Goal: Information Seeking & Learning: Learn about a topic

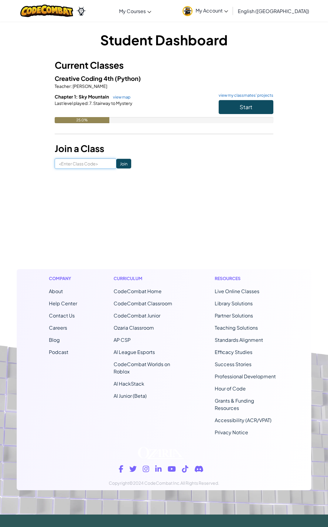
click at [92, 166] on input at bounding box center [86, 163] width 62 height 10
type input "MusicOnlyZoo"
click at [119, 166] on input "Join" at bounding box center [123, 164] width 15 height 10
click at [78, 165] on input at bounding box center [86, 163] width 62 height 10
type input "MusicOnlyZoo"
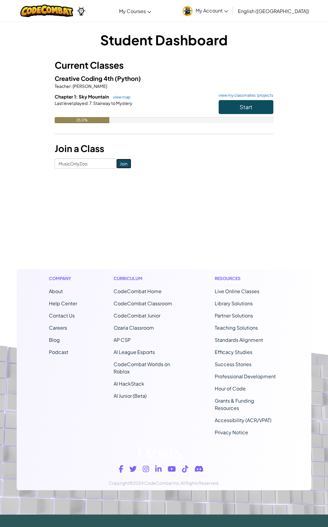
click at [120, 164] on input "Join" at bounding box center [123, 164] width 15 height 10
click at [92, 121] on div "25.0%" at bounding box center [82, 120] width 55 height 6
click at [109, 103] on span "Stairway to Mystery" at bounding box center [113, 102] width 40 height 5
click at [94, 97] on span "Chapter 1: Sky Mountain" at bounding box center [82, 97] width 55 height 6
click at [118, 98] on link "view map" at bounding box center [120, 97] width 21 height 5
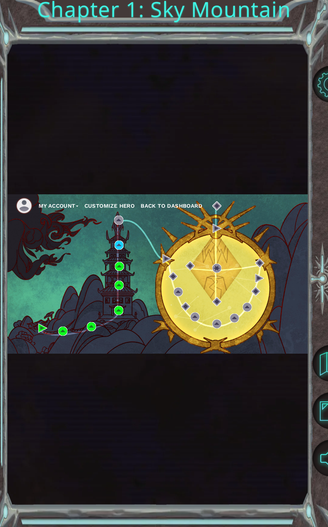
click at [124, 243] on div "My Account Customize Hero Back to Dashboard" at bounding box center [158, 273] width 302 height 159
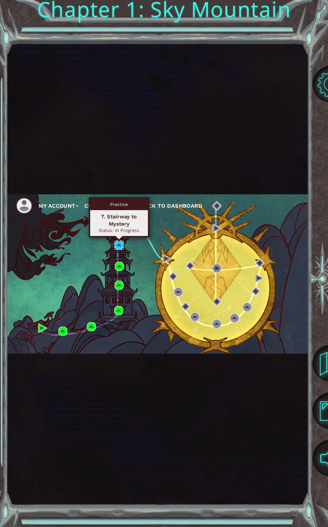
click at [118, 245] on img at bounding box center [119, 244] width 9 height 9
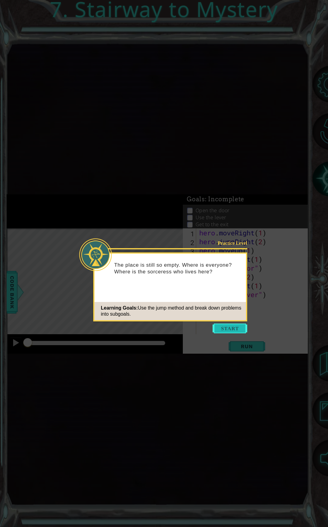
click at [220, 327] on button "Start" at bounding box center [230, 328] width 35 height 10
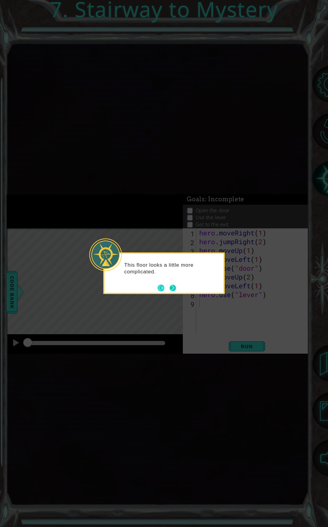
click at [173, 288] on button "Next" at bounding box center [173, 287] width 7 height 7
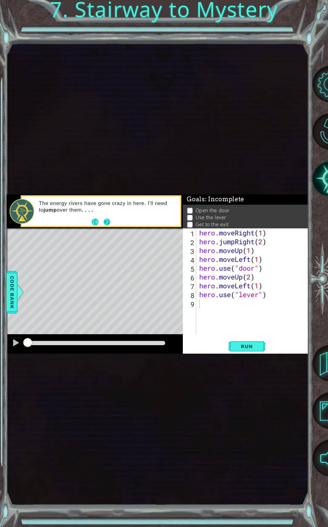
click at [105, 222] on button "Next" at bounding box center [107, 222] width 7 height 7
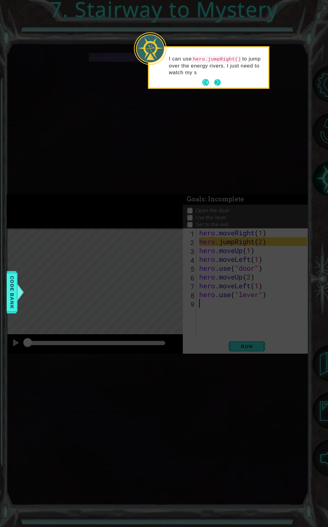
click at [215, 79] on button "Next" at bounding box center [217, 82] width 7 height 7
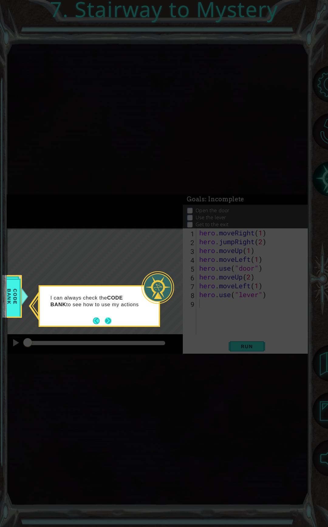
click at [112, 318] on button "Next" at bounding box center [108, 320] width 7 height 7
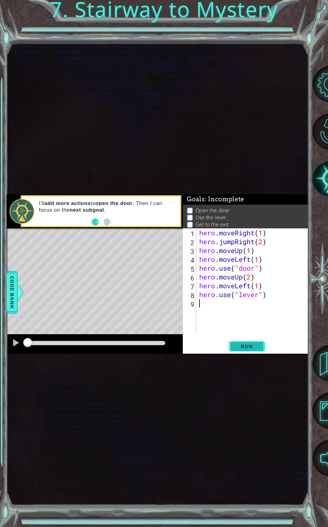
click at [244, 346] on span "Run" at bounding box center [247, 346] width 24 height 6
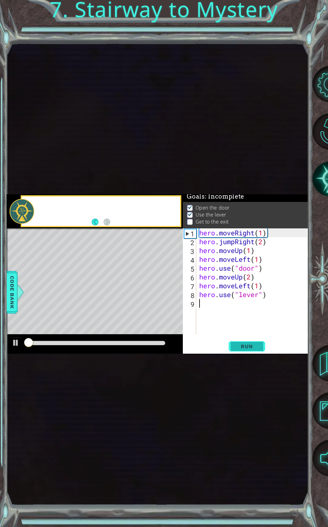
scroll to position [5, 0]
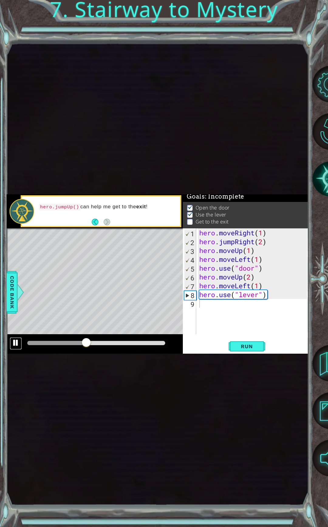
click at [16, 342] on div at bounding box center [16, 343] width 8 height 8
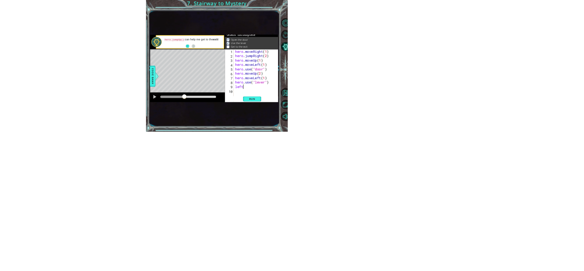
scroll to position [0, 0]
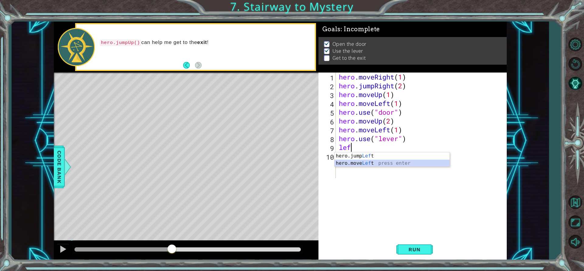
click at [328, 162] on div "hero.jump Lef t press enter hero.move Lef t press enter" at bounding box center [391, 167] width 115 height 29
type textarea "hero.moveLeft(2)"
click at [328, 157] on div "hero . moveRight ( 1 ) hero . jumpRight ( 2 ) hero . moveUp ( 1 ) hero . moveLe…" at bounding box center [422, 134] width 170 height 123
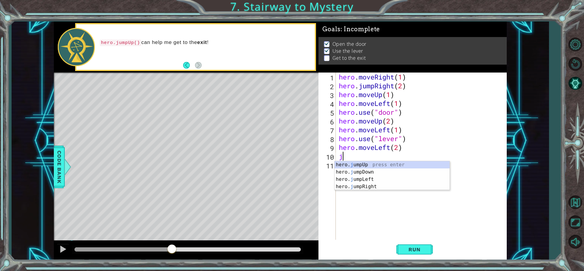
type textarea "ju"
click at [328, 164] on div "hero. ju mpUp press enter hero. ju mpDown press enter hero. ju mpLeft press ent…" at bounding box center [391, 183] width 115 height 44
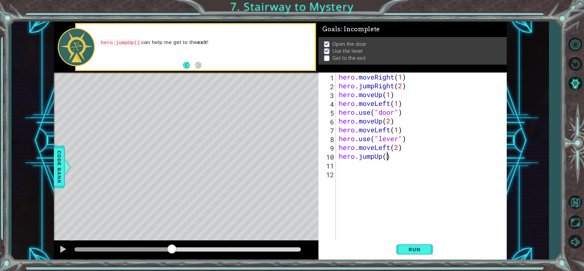
click at [328, 156] on div "hero . moveRight ( 1 ) hero . jumpRight ( 2 ) hero . moveUp ( 1 ) hero . moveLe…" at bounding box center [422, 165] width 170 height 185
type textarea "hero.jumpUp(2)"
click at [328, 168] on div "hero . moveRight ( 1 ) hero . jumpRight ( 2 ) hero . moveUp ( 1 ) hero . moveLe…" at bounding box center [422, 165] width 170 height 185
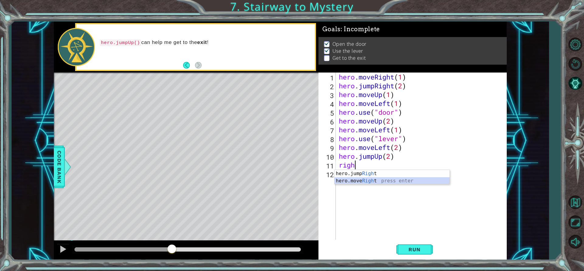
click at [328, 181] on div "hero.jump Righ t press enter hero.move Righ t press enter" at bounding box center [391, 184] width 115 height 29
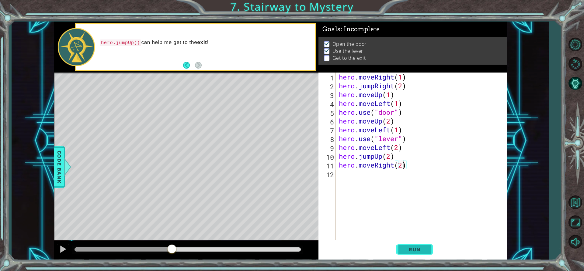
click at [328, 248] on span "Run" at bounding box center [414, 250] width 24 height 6
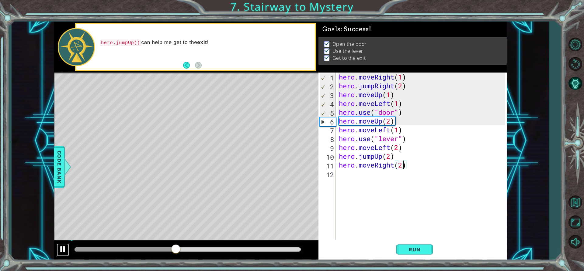
click at [61, 250] on div at bounding box center [63, 250] width 8 height 8
click at [328, 155] on div "hero . moveRight ( 1 ) hero . jumpRight ( 2 ) hero . moveUp ( 1 ) hero . moveLe…" at bounding box center [422, 165] width 170 height 185
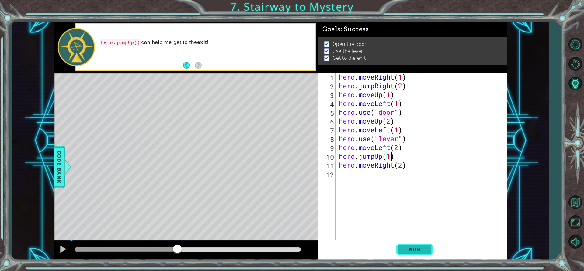
type textarea "hero.jumpUp(1)"
click at [328, 249] on span "Run" at bounding box center [414, 250] width 24 height 6
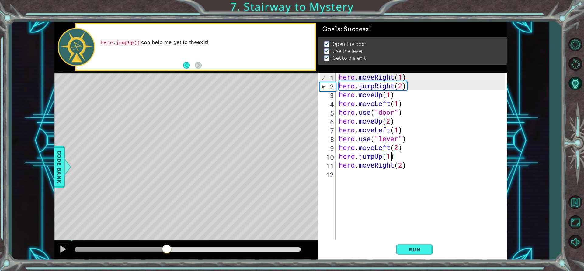
click at [167, 248] on div at bounding box center [187, 250] width 226 height 4
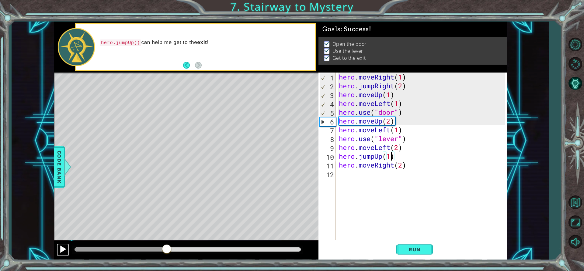
click at [61, 252] on div at bounding box center [63, 250] width 8 height 8
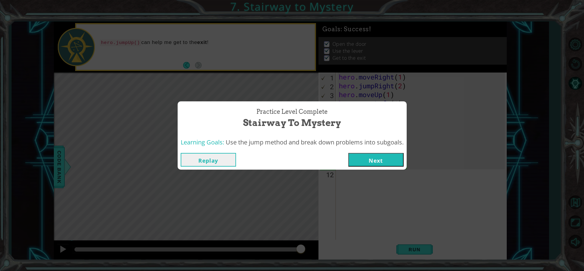
click at [328, 161] on button "Next" at bounding box center [375, 160] width 55 height 14
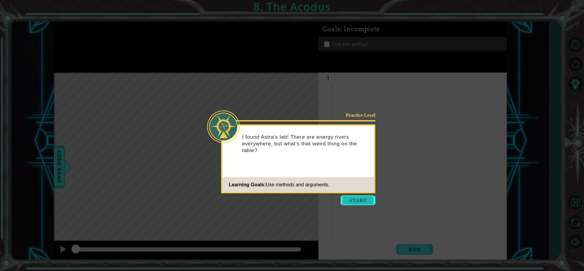
click at [328, 200] on button "Start" at bounding box center [357, 201] width 35 height 10
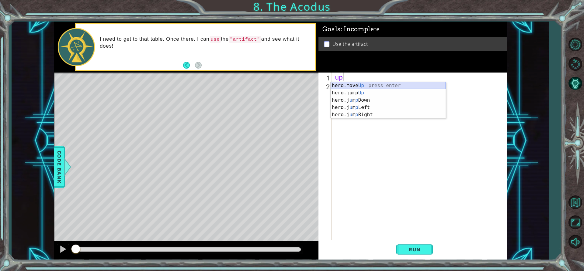
click at [328, 83] on div "hero.move Up press enter hero.jump Up press enter hero.j u m p Down press enter…" at bounding box center [387, 107] width 115 height 51
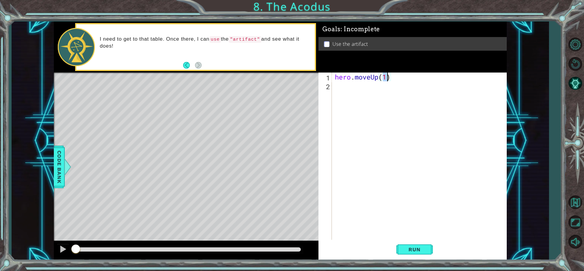
type textarea "hero.moveUp(2)"
click at [328, 95] on div "hero . moveUp ( 2 )" at bounding box center [420, 165] width 174 height 185
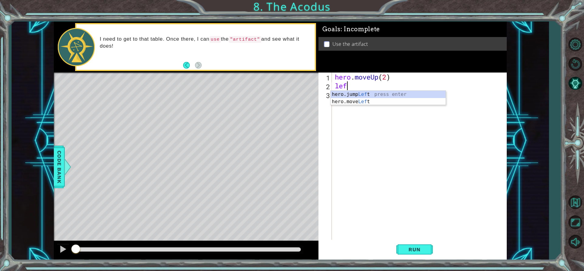
scroll to position [0, 0]
click at [328, 100] on div "hero.jump Left press enter hero.move Left press enter" at bounding box center [387, 105] width 115 height 29
type textarea "hero.moveLeft(1)"
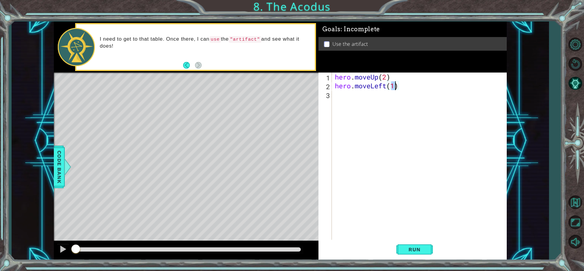
click at [328, 96] on div "hero . moveUp ( 2 ) hero . moveLeft ( 1 )" at bounding box center [420, 165] width 174 height 185
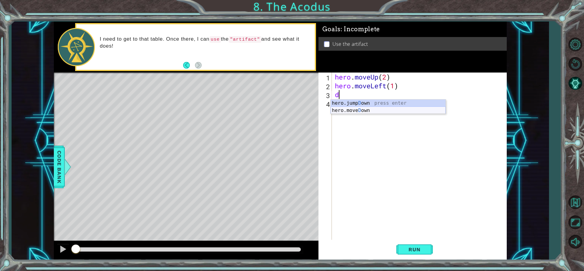
click at [328, 110] on div "hero.jump D own press enter hero.move D own press enter" at bounding box center [387, 114] width 115 height 29
type textarea "hero.moveDown(1)"
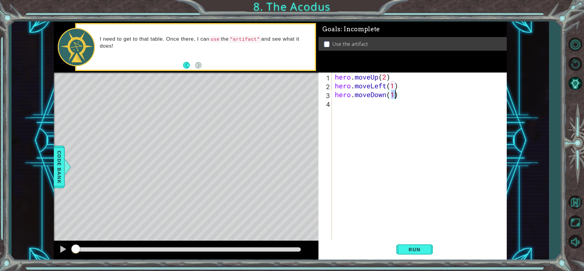
click at [328, 108] on div "hero . moveUp ( 2 ) hero . moveLeft ( 1 ) hero . moveDown ( 1 )" at bounding box center [420, 165] width 174 height 185
click at [328, 96] on div "hero . moveUp ( 2 ) hero . moveLeft ( 1 ) hero . moveDown ( 1 )" at bounding box center [420, 165] width 174 height 185
type textarea "hero.moveDown(2)"
click at [328, 107] on div "hero . moveUp ( 2 ) hero . moveLeft ( 1 ) hero . moveDown ( 2 )" at bounding box center [420, 165] width 174 height 185
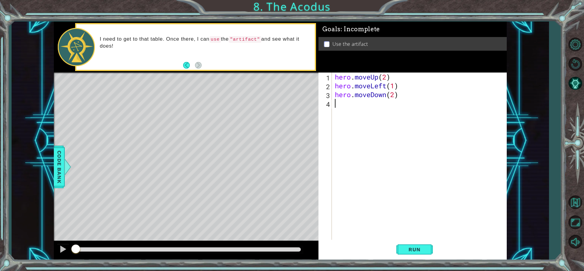
scroll to position [0, 0]
type textarea "r"
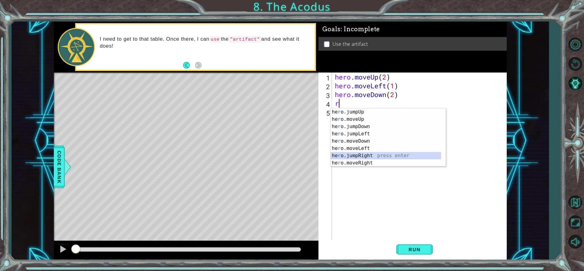
click at [328, 155] on div "he r o.jumpUp press enter he r o.moveUp press enter he r o.jumpDown press enter…" at bounding box center [385, 144] width 110 height 73
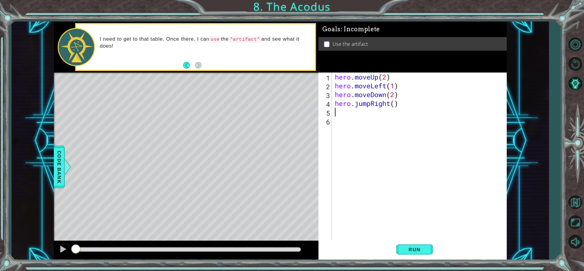
click at [328, 104] on div "hero . moveUp ( 2 ) hero . moveLeft ( 1 ) hero . moveDown ( 2 ) hero . jumpRigh…" at bounding box center [420, 165] width 174 height 185
type textarea "hero.jumpRight(1)"
click at [328, 112] on div "hero . moveUp ( 2 ) hero . moveLeft ( 1 ) hero . moveDown ( 2 ) hero . jumpRigh…" at bounding box center [420, 165] width 174 height 185
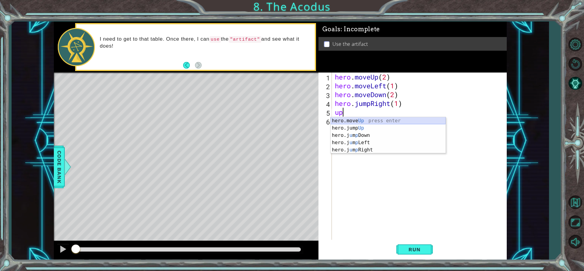
click at [328, 122] on div "hero.move Up press enter hero.jump Up press enter hero.j u m p Down press enter…" at bounding box center [387, 142] width 115 height 51
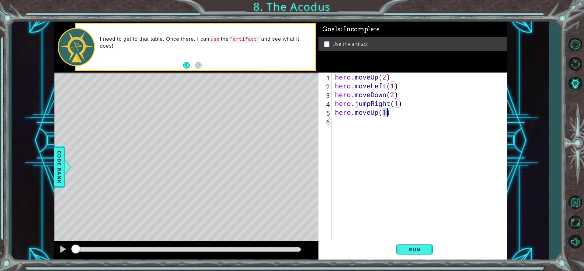
type textarea "hero.moveUp(2)"
click at [328, 125] on div "hero . moveUp ( 2 ) hero . moveLeft ( 1 ) hero . moveDown ( 2 ) hero . jumpRigh…" at bounding box center [420, 165] width 174 height 185
type textarea "t"
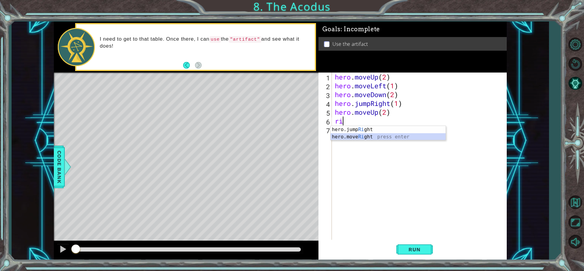
click at [328, 136] on div "hero.jump Ri ght press enter hero.move Ri ght press enter" at bounding box center [387, 140] width 115 height 29
type textarea "hero.moveRight(1)"
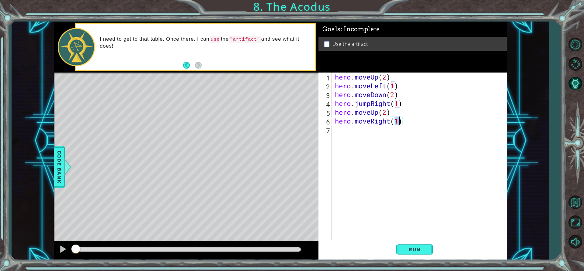
click at [328, 133] on div "hero . moveUp ( 2 ) hero . moveLeft ( 1 ) hero . moveDown ( 2 ) hero . jumpRigh…" at bounding box center [420, 165] width 174 height 185
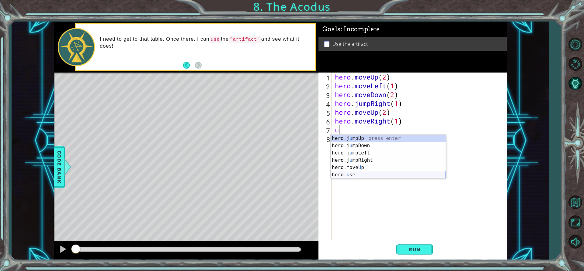
click at [328, 173] on div "hero.j u mpUp press enter hero.j u mpDown press enter hero.j u mpLeft press ent…" at bounding box center [387, 164] width 115 height 58
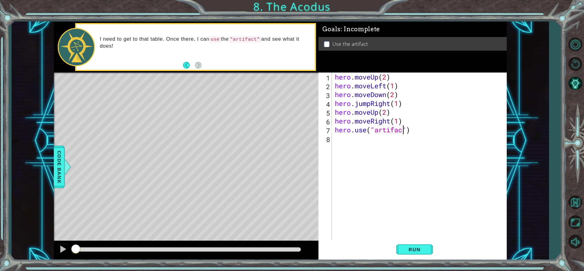
scroll to position [0, 3]
click at [328, 250] on span "Run" at bounding box center [414, 250] width 24 height 6
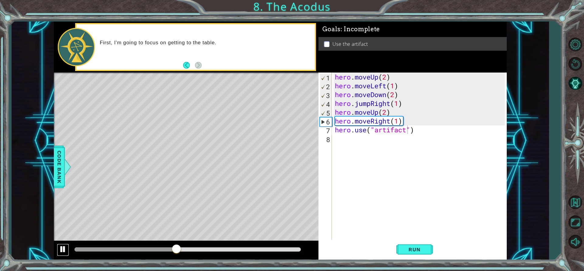
click at [65, 249] on div at bounding box center [63, 250] width 8 height 8
click at [328, 102] on div "hero . moveUp ( 2 ) hero . moveLeft ( 1 ) hero . moveDown ( 2 ) hero . jumpRigh…" at bounding box center [420, 165] width 174 height 185
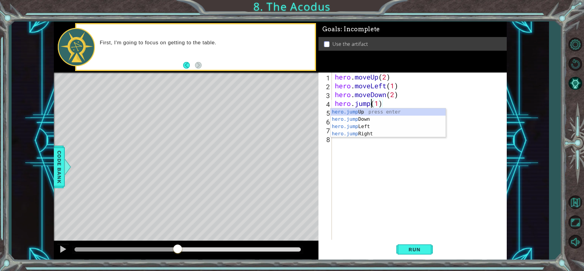
scroll to position [0, 2]
click at [328, 111] on div "hero.jumpL eft press enter" at bounding box center [387, 119] width 115 height 22
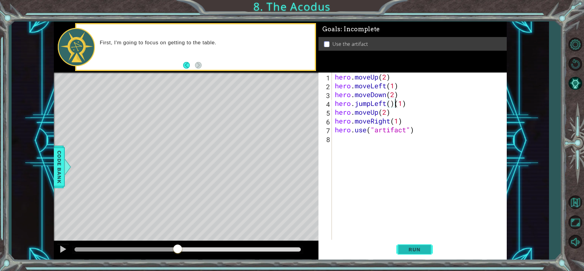
click at [328, 243] on button "Run" at bounding box center [414, 249] width 36 height 19
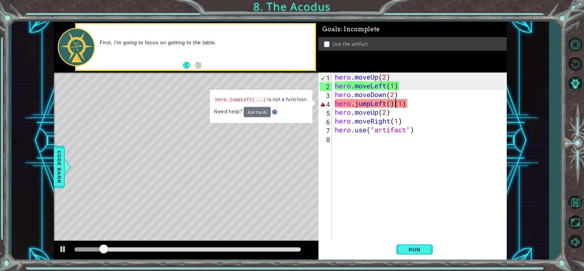
click at [328, 103] on div "hero . moveUp ( 2 ) hero . moveLeft ( 1 ) hero . moveDown ( 2 ) hero . jumpLeft…" at bounding box center [420, 165] width 174 height 185
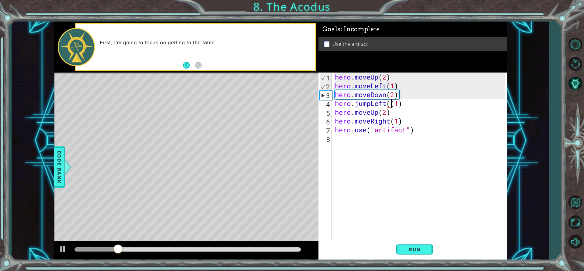
type textarea "hero.jumpLeft(1)"
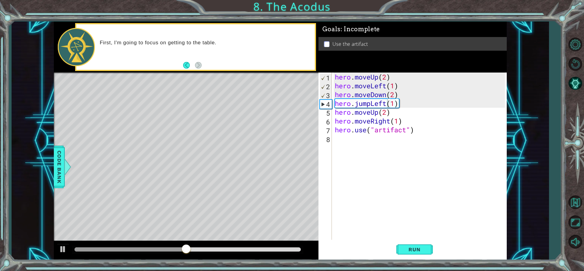
click at [328, 249] on div "Run" at bounding box center [414, 249] width 188 height 19
click at [328, 245] on button "Run" at bounding box center [414, 249] width 36 height 19
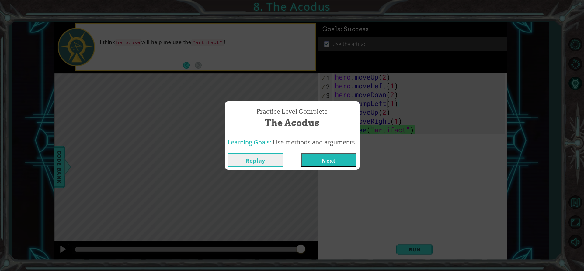
click at [325, 159] on button "Next" at bounding box center [328, 160] width 55 height 14
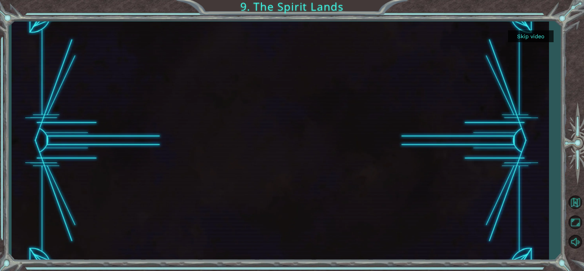
click at [328, 33] on button "Skip video" at bounding box center [531, 36] width 46 height 12
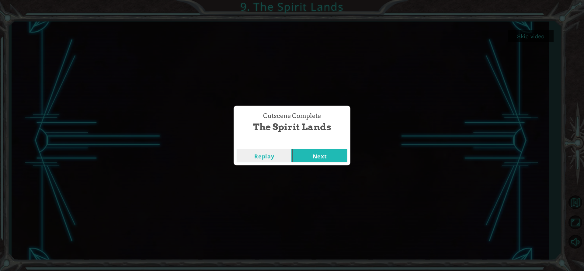
click at [319, 158] on button "Next" at bounding box center [319, 156] width 55 height 14
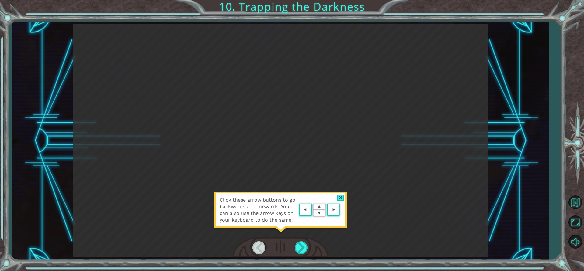
click at [328, 197] on div at bounding box center [340, 198] width 7 height 6
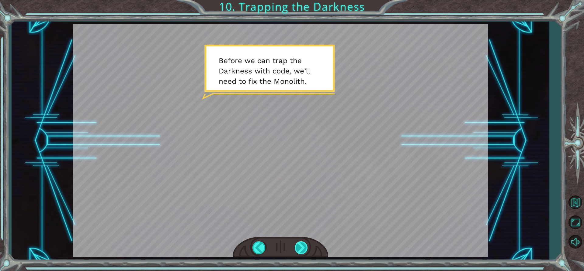
click at [303, 250] on div at bounding box center [301, 248] width 14 height 12
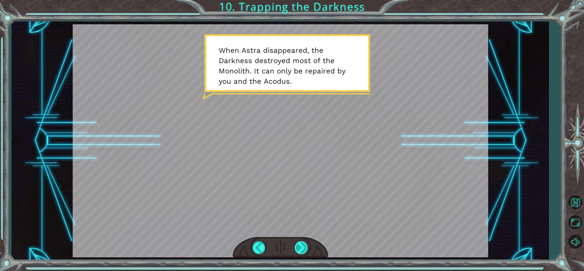
click at [303, 250] on div at bounding box center [301, 248] width 14 height 12
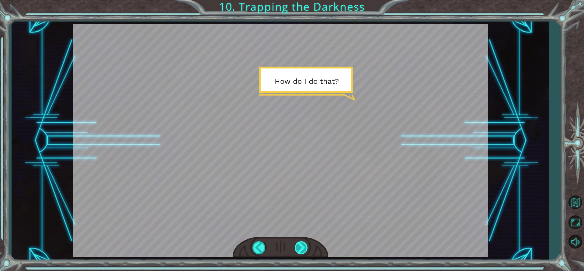
click at [303, 250] on div at bounding box center [301, 248] width 14 height 12
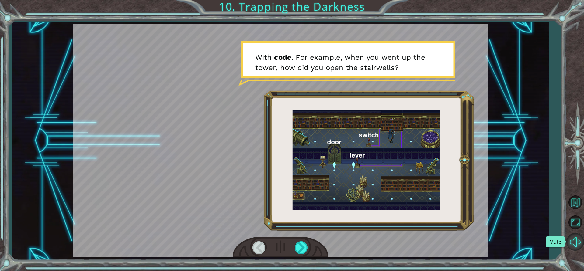
click at [328, 243] on button "Mute" at bounding box center [575, 242] width 18 height 18
click at [302, 248] on div at bounding box center [301, 248] width 14 height 12
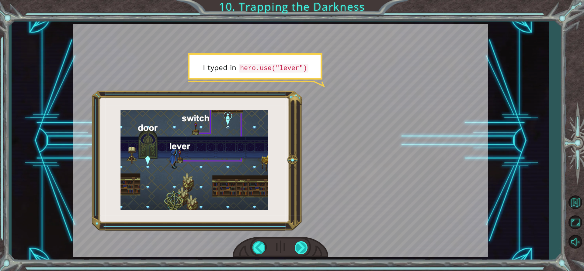
click at [302, 248] on div at bounding box center [301, 248] width 14 height 12
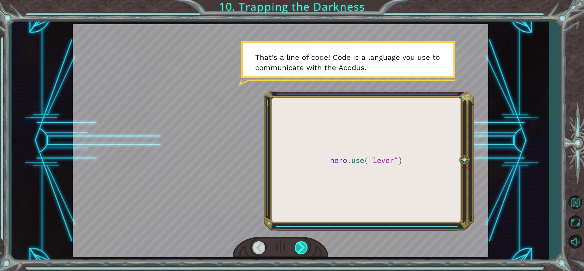
click at [302, 248] on div at bounding box center [301, 248] width 14 height 12
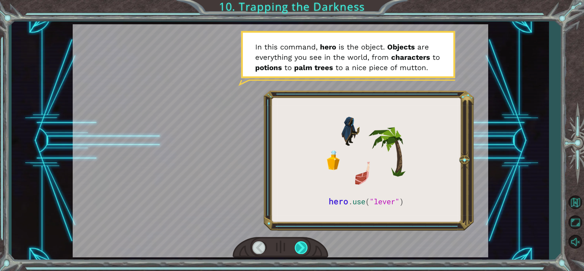
click at [302, 248] on div at bounding box center [301, 248] width 14 height 12
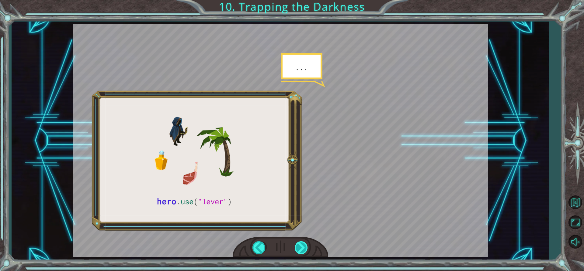
click at [302, 248] on div at bounding box center [301, 248] width 14 height 12
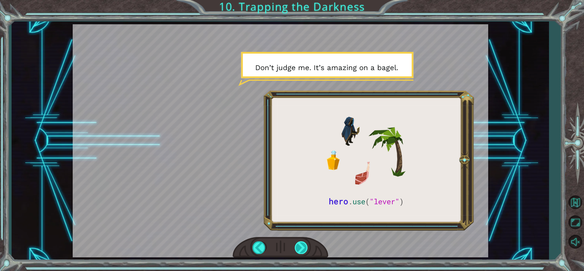
click at [302, 248] on div at bounding box center [301, 248] width 14 height 12
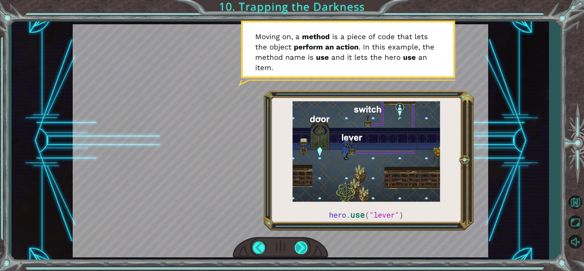
click at [302, 248] on div at bounding box center [301, 248] width 14 height 12
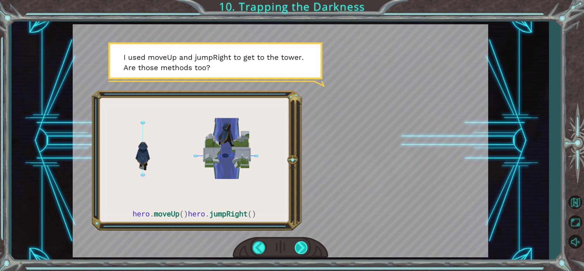
click at [302, 248] on div at bounding box center [301, 248] width 14 height 12
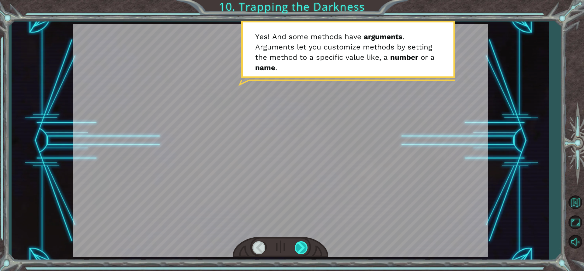
click at [302, 248] on div at bounding box center [301, 248] width 14 height 12
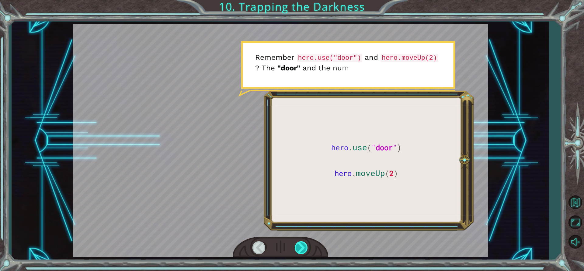
click at [302, 248] on div at bounding box center [301, 248] width 14 height 12
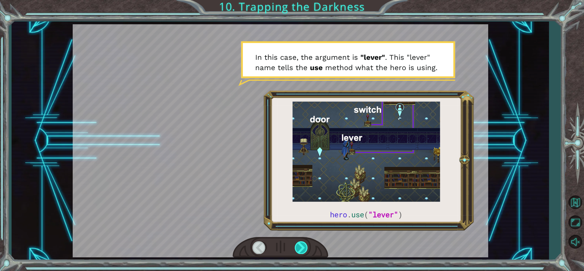
click at [302, 248] on div at bounding box center [301, 248] width 14 height 12
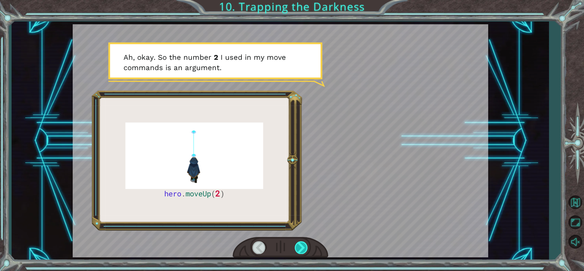
click at [302, 248] on div at bounding box center [301, 248] width 14 height 12
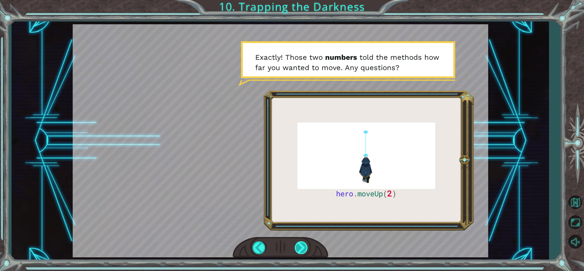
click at [302, 248] on div at bounding box center [301, 248] width 14 height 12
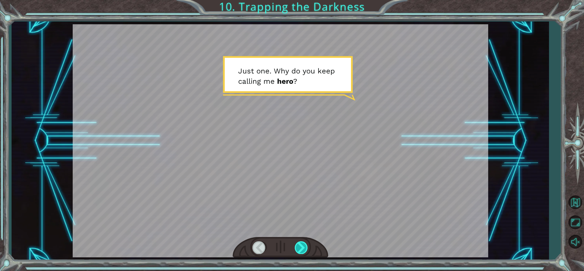
click at [302, 248] on div at bounding box center [301, 248] width 14 height 12
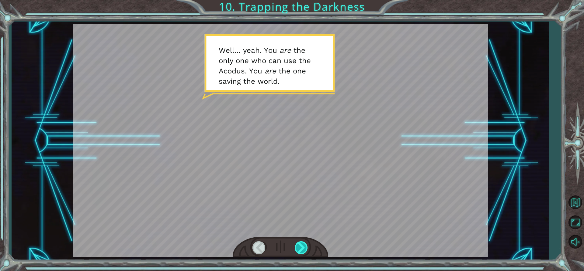
click at [302, 248] on div at bounding box center [301, 248] width 14 height 12
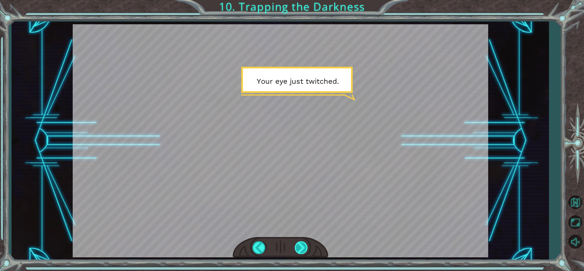
click at [302, 248] on div at bounding box center [301, 248] width 14 height 12
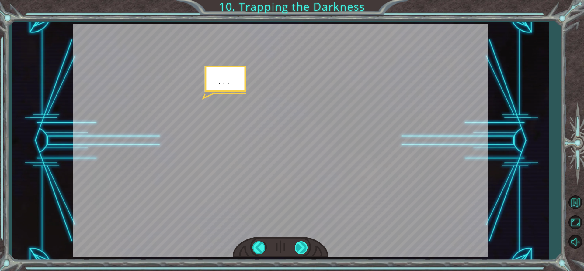
click at [302, 248] on div at bounding box center [301, 248] width 14 height 12
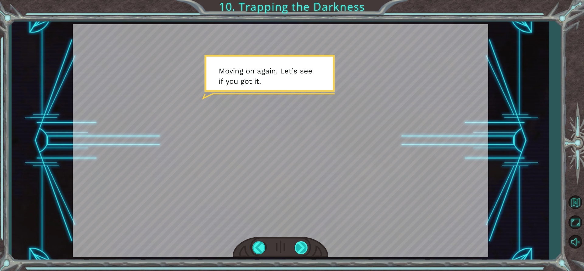
click at [302, 248] on div at bounding box center [301, 248] width 14 height 12
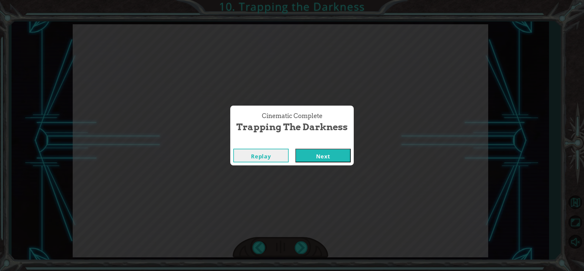
click at [328, 157] on button "Next" at bounding box center [322, 156] width 55 height 14
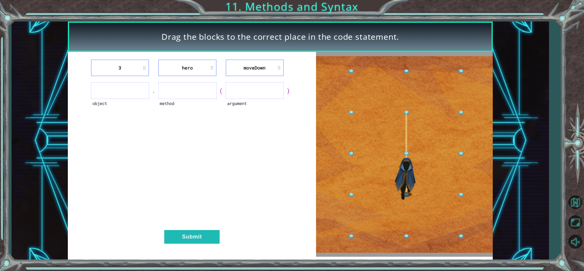
click at [141, 92] on ul at bounding box center [120, 90] width 58 height 17
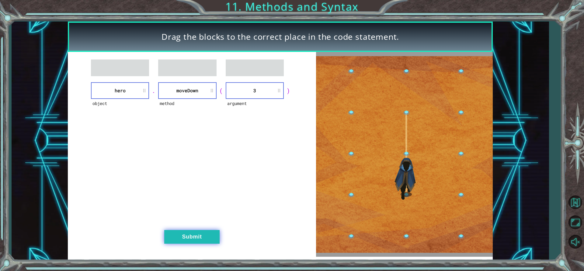
click at [197, 242] on button "Submit" at bounding box center [191, 237] width 55 height 14
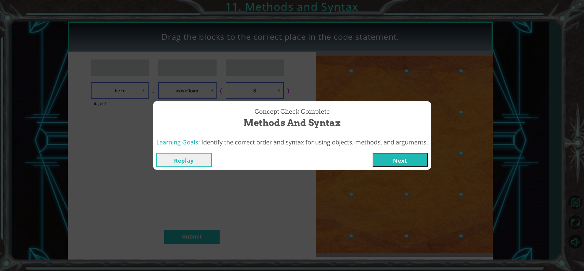
click at [328, 159] on button "Next" at bounding box center [399, 160] width 55 height 14
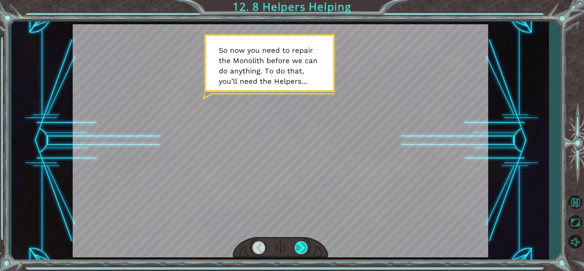
click at [299, 249] on div at bounding box center [301, 248] width 14 height 12
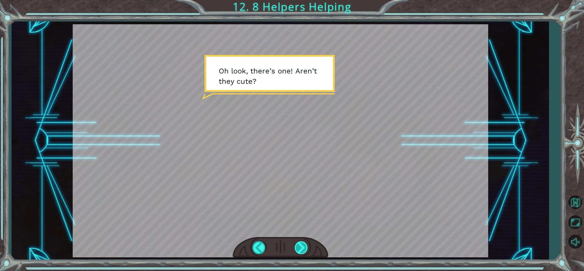
click at [295, 245] on div at bounding box center [301, 248] width 14 height 12
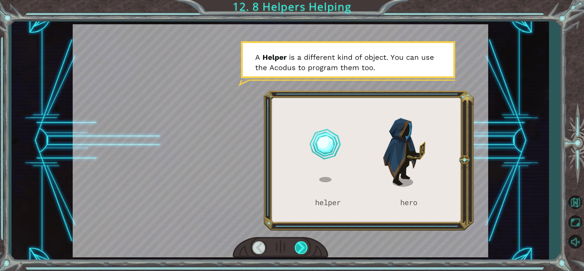
click at [295, 245] on div at bounding box center [301, 248] width 14 height 12
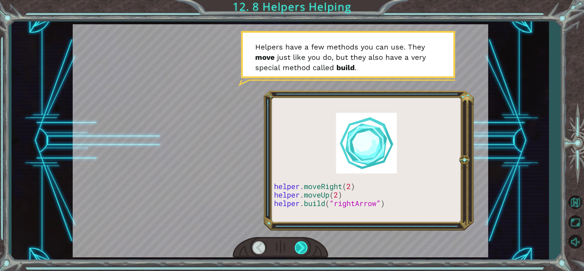
click at [295, 245] on div at bounding box center [301, 248] width 14 height 12
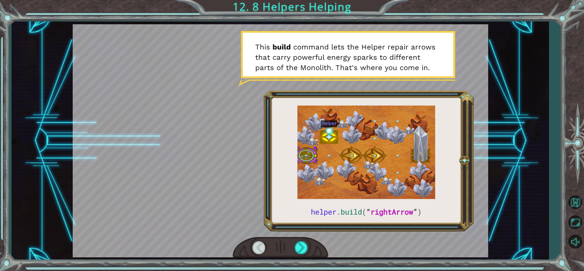
click at [293, 247] on div at bounding box center [279, 247] width 95 height 21
click at [297, 247] on div at bounding box center [301, 248] width 14 height 12
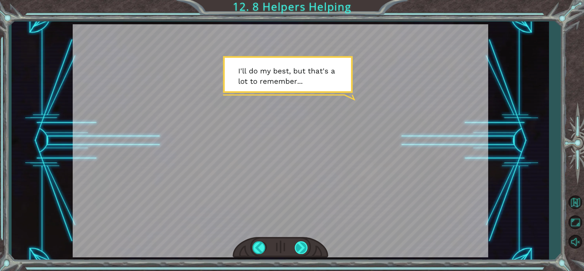
click at [297, 247] on div at bounding box center [301, 248] width 14 height 12
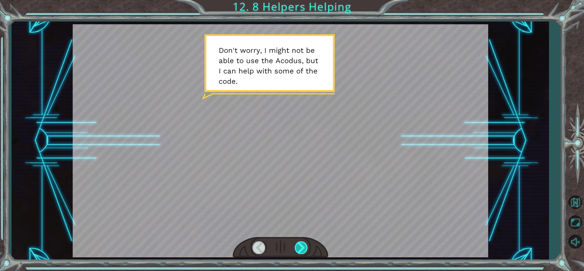
click at [297, 247] on div at bounding box center [301, 248] width 14 height 12
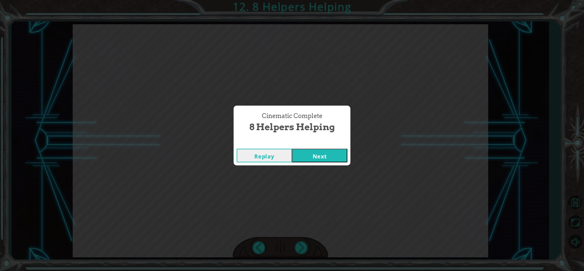
click at [314, 160] on button "Next" at bounding box center [319, 156] width 55 height 14
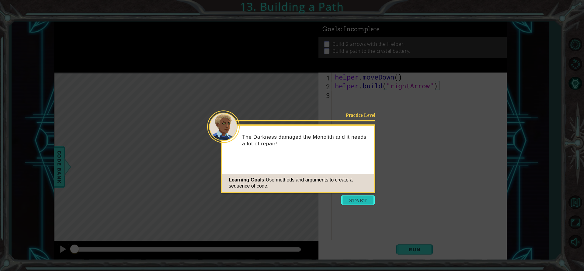
click at [328, 201] on button "Start" at bounding box center [357, 201] width 35 height 10
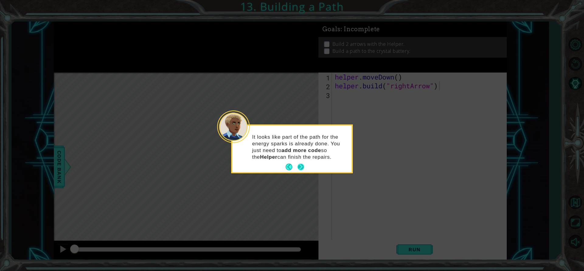
click at [301, 169] on button "Next" at bounding box center [300, 167] width 7 height 7
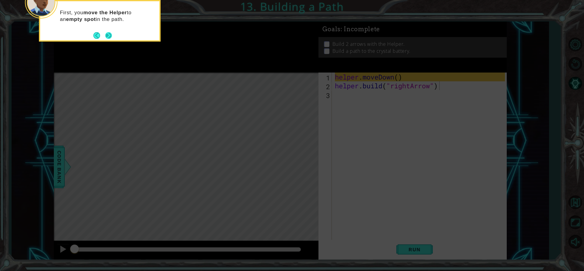
click at [112, 37] on button "Next" at bounding box center [108, 35] width 7 height 7
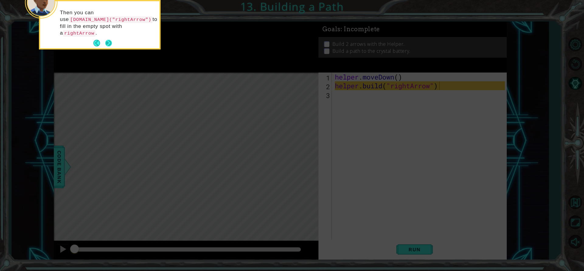
click at [109, 40] on button "Next" at bounding box center [108, 43] width 7 height 7
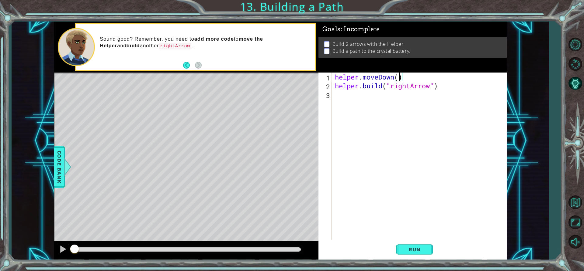
click at [328, 76] on div "helper . moveDown ( ) helper . build ( "rightArrow" )" at bounding box center [420, 165] width 174 height 185
type textarea "helper.moveDown(1)"
click at [328, 100] on div "helper . moveDown ( 1 ) helper . build ( "rightArrow" )" at bounding box center [420, 165] width 174 height 185
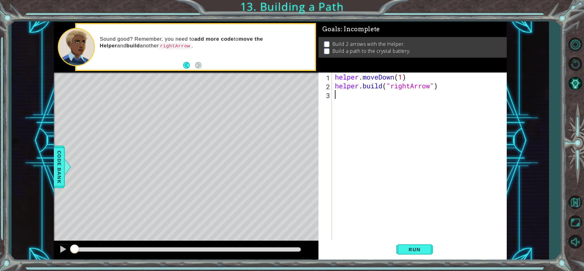
click at [244, 59] on div "Sound good? Remember, you need to add more code to move the Helper and build an…" at bounding box center [204, 47] width 219 height 29
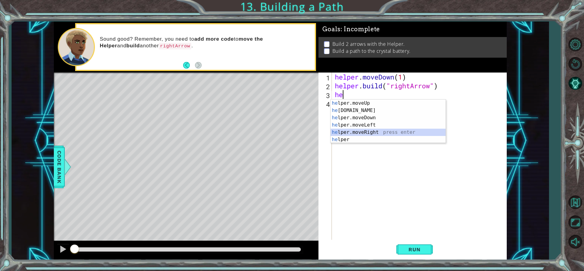
click at [328, 130] on div "he lper.moveUp press enter he lper.build press enter he lper.moveDown press ent…" at bounding box center [387, 129] width 115 height 58
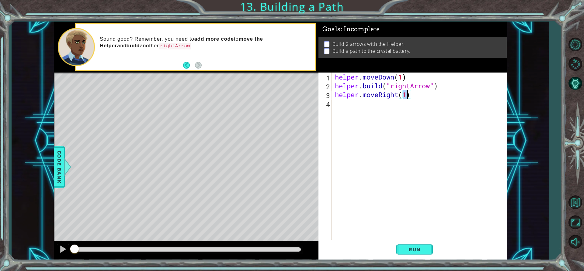
type textarea "helper.moveRight(3)"
click at [328, 109] on div "helper . moveDown ( 1 ) helper . build ( "rightArrow" ) helper . moveRight ( 3 )" at bounding box center [420, 165] width 174 height 185
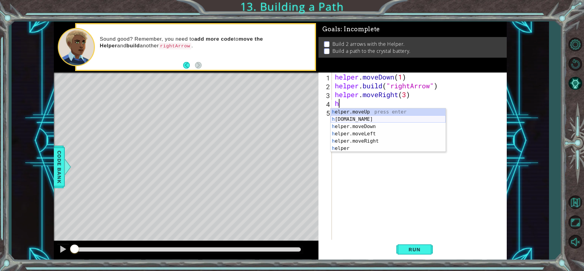
click at [328, 117] on div "h elper.moveUp press enter h elper.build press enter h elper.moveDown press ent…" at bounding box center [387, 137] width 115 height 58
type textarea "helper.build("rightArrow")"
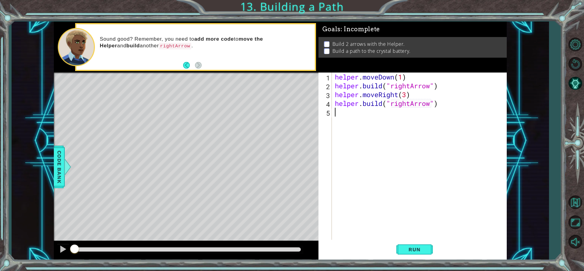
click at [328, 119] on div "helper . moveDown ( 1 ) helper . build ( "rightArrow" ) helper . moveRight ( 3 …" at bounding box center [420, 165] width 174 height 185
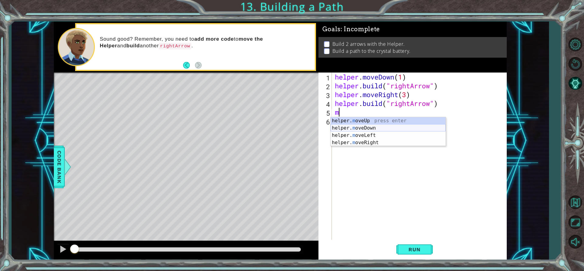
click at [328, 127] on div "helper. m oveUp press enter helper. m oveDown press enter helper. m oveLeft pre…" at bounding box center [387, 139] width 115 height 44
type textarea "helper.moveDown(1)"
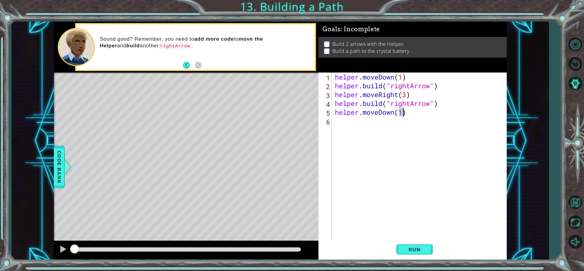
click at [328, 128] on div "helper . moveDown ( 1 ) helper . build ( "rightArrow" ) helper . moveRight ( 3 …" at bounding box center [420, 165] width 174 height 185
click at [328, 130] on div "helper. b uild press enter" at bounding box center [387, 137] width 115 height 22
type textarea "helper.build("rightArrow")"
click at [328, 138] on div "helper . moveDown ( 1 ) helper . build ( "rightArrow" ) helper . moveRight ( 3 …" at bounding box center [420, 165] width 174 height 185
click at [328, 120] on div "helper . moveDown ( 1 ) helper . build ( "rightArrow" ) helper . moveRight ( 3 …" at bounding box center [420, 165] width 174 height 185
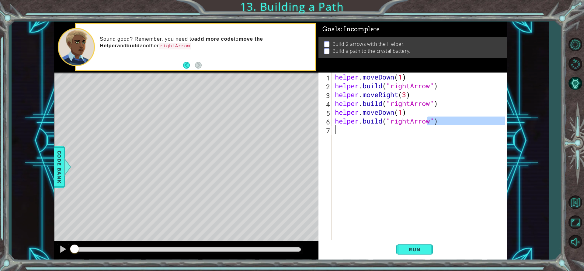
drag, startPoint x: 428, startPoint y: 121, endPoint x: 419, endPoint y: 128, distance: 11.1
click at [328, 128] on div "helper . moveDown ( 1 ) helper . build ( "rightArrow" ) helper . moveRight ( 3 …" at bounding box center [420, 165] width 174 height 185
click at [328, 121] on div "helper . moveDown ( 1 ) helper . build ( "rightArrow" ) helper . moveRight ( 3 …" at bounding box center [420, 165] width 174 height 185
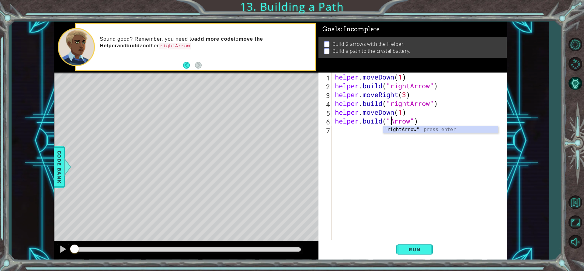
scroll to position [0, 3]
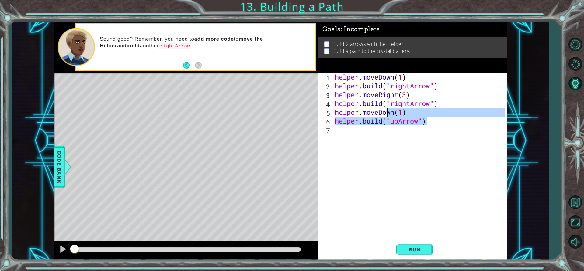
drag, startPoint x: 428, startPoint y: 120, endPoint x: 385, endPoint y: 114, distance: 43.3
click at [328, 114] on div "helper . moveDown ( 1 ) helper . build ( "rightArrow" ) helper . moveRight ( 3 …" at bounding box center [420, 165] width 174 height 185
type textarea "helper.moveDown(1) helper.build("upArrow")"
click at [328, 126] on div "helper . moveDown ( 1 ) helper . build ( "rightArrow" ) helper . moveRight ( 3 …" at bounding box center [420, 165] width 174 height 185
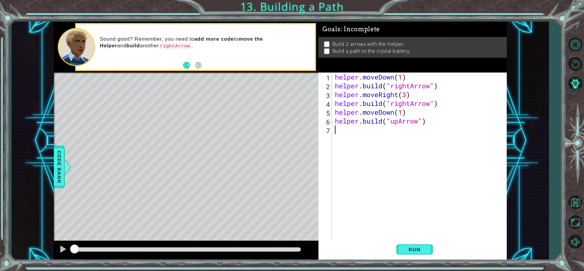
scroll to position [0, 0]
drag, startPoint x: 423, startPoint y: 120, endPoint x: 387, endPoint y: 125, distance: 35.9
click at [328, 125] on div "helper . moveDown ( 1 ) helper . build ( "rightArrow" ) helper . moveRight ( 3 …" at bounding box center [420, 165] width 174 height 185
click at [328, 116] on div "helper . moveDown ( 1 ) helper . build ( "rightArrow" ) helper . moveRight ( 3 …" at bounding box center [420, 165] width 174 height 185
click at [328, 122] on div "helper . moveDown ( 1 ) helper . build ( "rightArrow" ) helper . moveRight ( 3 …" at bounding box center [420, 165] width 174 height 185
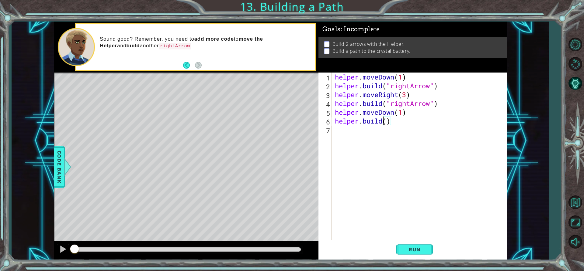
click at [328, 121] on div "helper . moveDown ( 1 ) helper . build ( "rightArrow" ) helper . moveRight ( 3 …" at bounding box center [420, 165] width 174 height 185
click at [61, 162] on span "Code Bank" at bounding box center [59, 167] width 10 height 37
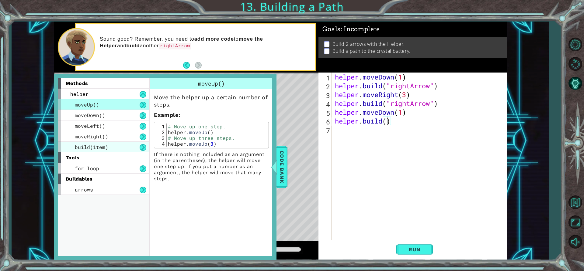
click at [104, 146] on span "build(item)" at bounding box center [91, 147] width 33 height 6
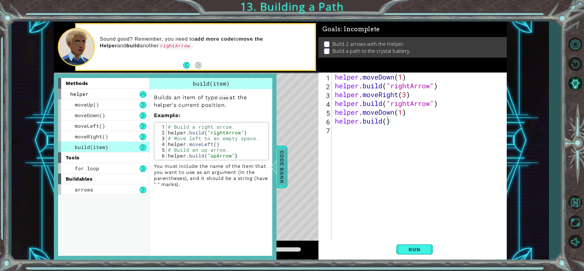
click at [287, 160] on div "Code Bank" at bounding box center [281, 167] width 11 height 43
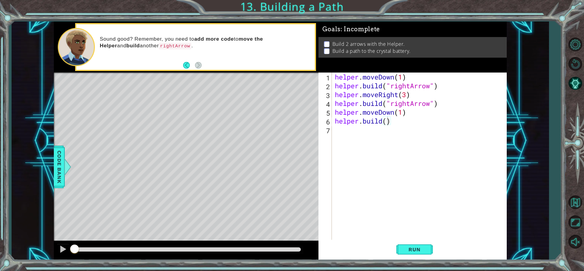
click at [328, 122] on div "helper . moveDown ( 1 ) helper . build ( "rightArrow" ) helper . moveRight ( 3 …" at bounding box center [420, 165] width 174 height 185
click at [328, 121] on div "helper . moveDown ( 1 ) helper . build ( "rightArrow" ) helper . moveRight ( 3 …" at bounding box center [420, 165] width 174 height 185
type textarea "helper.build(upArrow)"
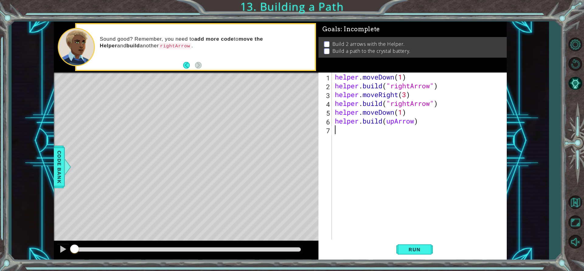
click at [328, 127] on div "helper . moveDown ( 1 ) helper . build ( "rightArrow" ) helper . moveRight ( 3 …" at bounding box center [420, 165] width 174 height 185
click at [328, 121] on div "helper . moveDown ( 1 ) helper . build ( "rightArrow" ) helper . moveRight ( 3 …" at bounding box center [420, 165] width 174 height 185
click at [328, 120] on div "helper . moveDown ( 1 ) helper . build ( "rightArrow" ) helper . moveRight ( 3 …" at bounding box center [420, 165] width 174 height 185
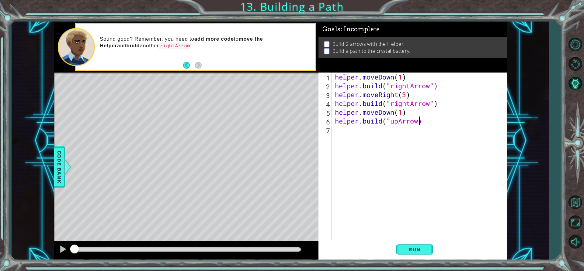
type textarea "helper.build("upArrow")"
click at [328, 132] on div "helper . moveDown ( 1 ) helper . build ( "rightArrow" ) helper . moveRight ( 3 …" at bounding box center [420, 165] width 174 height 185
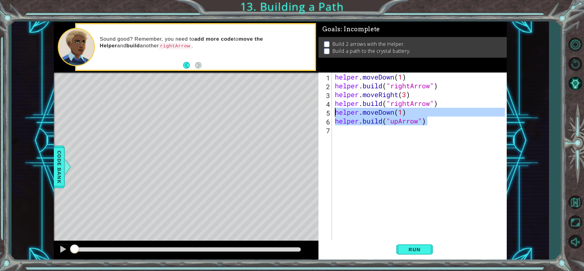
drag, startPoint x: 428, startPoint y: 122, endPoint x: 335, endPoint y: 113, distance: 93.2
click at [328, 113] on div "helper . moveDown ( 1 ) helper . build ( "rightArrow" ) helper . moveRight ( 3 …" at bounding box center [420, 165] width 174 height 185
type textarea "helper.moveDown(1) helper.build("upArrow")"
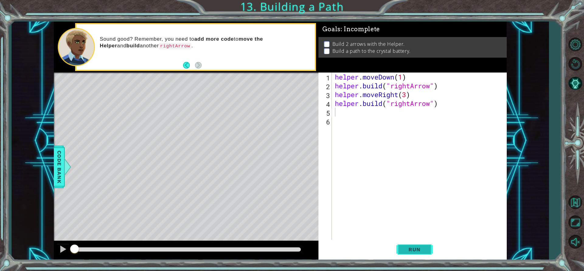
click at [328, 248] on span "Run" at bounding box center [414, 250] width 24 height 6
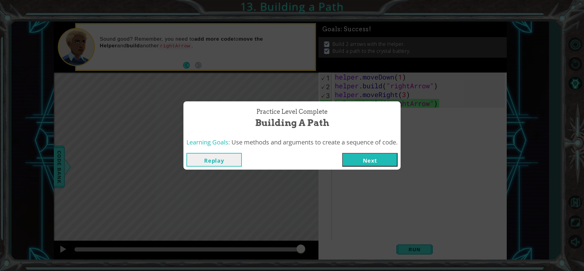
click at [328, 162] on button "Next" at bounding box center [369, 160] width 55 height 14
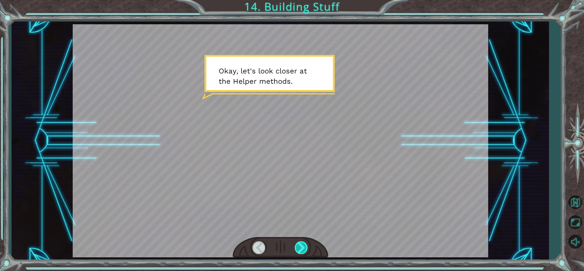
click at [298, 251] on div at bounding box center [301, 248] width 14 height 12
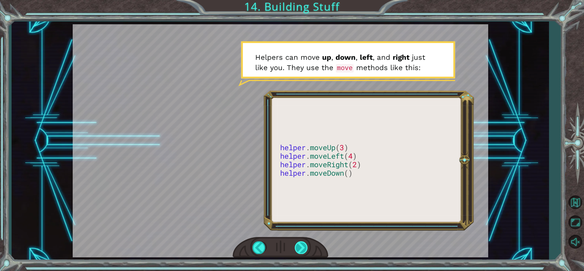
click at [302, 250] on div at bounding box center [301, 248] width 14 height 12
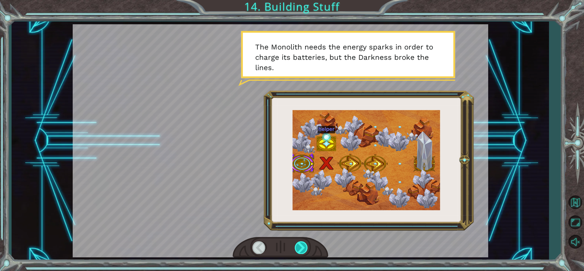
click at [301, 252] on div at bounding box center [301, 248] width 14 height 12
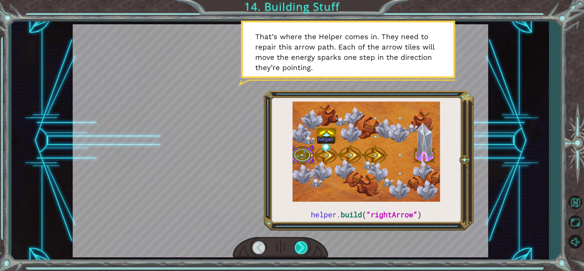
click at [302, 252] on div at bounding box center [301, 248] width 14 height 12
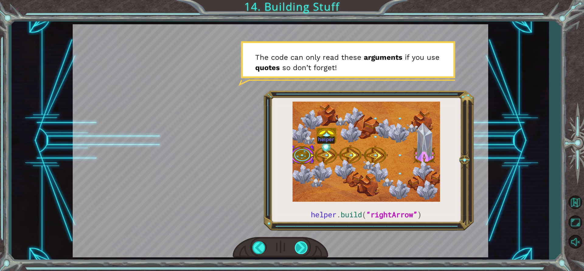
click at [302, 252] on div at bounding box center [301, 248] width 14 height 12
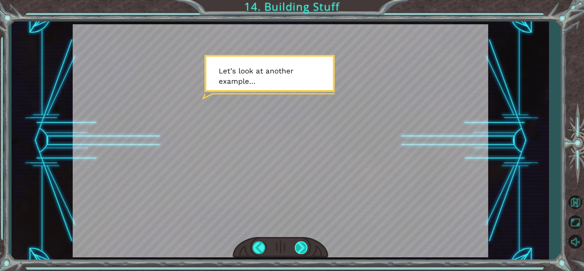
click at [302, 252] on div at bounding box center [301, 248] width 14 height 12
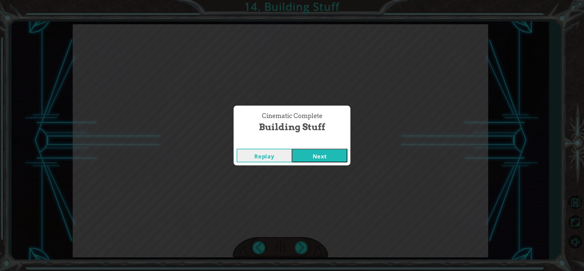
drag, startPoint x: 583, startPoint y: 124, endPoint x: 389, endPoint y: 95, distance: 196.3
